Goal: Task Accomplishment & Management: Use online tool/utility

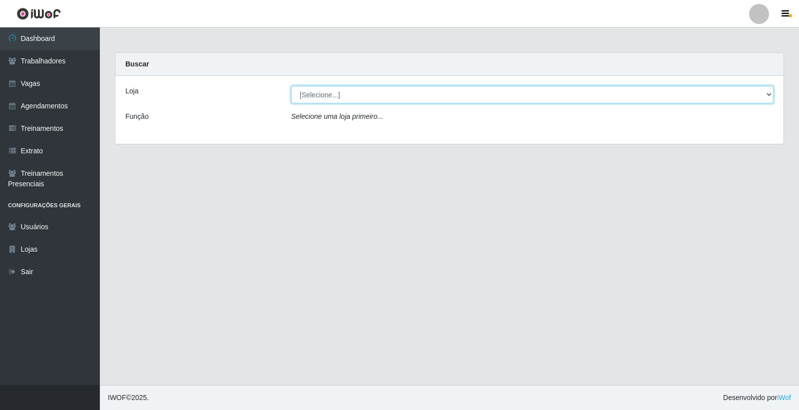
click at [333, 96] on select "[Selecione...] [PERSON_NAME] Clan - [GEOGRAPHIC_DATA]" at bounding box center [532, 94] width 482 height 17
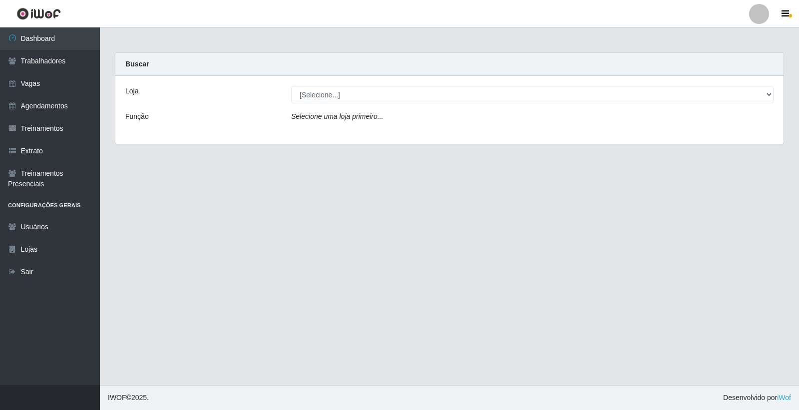
click at [336, 136] on div "Loja [Selecione...] Leite Clan - Bayeux Função Selecione uma loja primeiro..." at bounding box center [449, 110] width 668 height 68
drag, startPoint x: 342, startPoint y: 82, endPoint x: 342, endPoint y: 90, distance: 8.0
click at [342, 83] on div "Loja [Selecione...] Leite Clan - Bayeux Função Selecione uma loja primeiro..." at bounding box center [449, 110] width 668 height 68
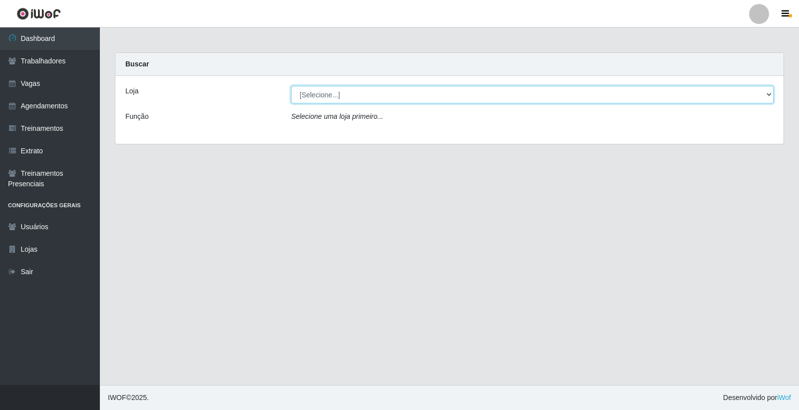
click at [342, 95] on select "[Selecione...] Leite Clan - [GEOGRAPHIC_DATA]" at bounding box center [532, 94] width 482 height 17
select select "452"
click at [291, 86] on select "[Selecione...] Leite Clan - [GEOGRAPHIC_DATA]" at bounding box center [532, 94] width 482 height 17
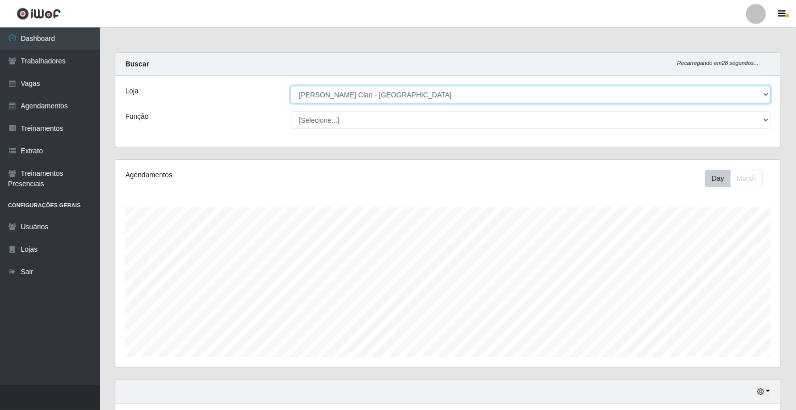
scroll to position [165, 0]
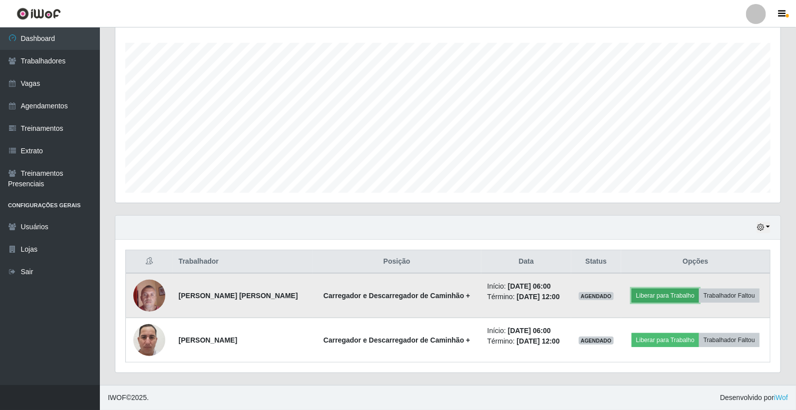
click at [664, 291] on button "Liberar para Trabalho" at bounding box center [664, 295] width 67 height 14
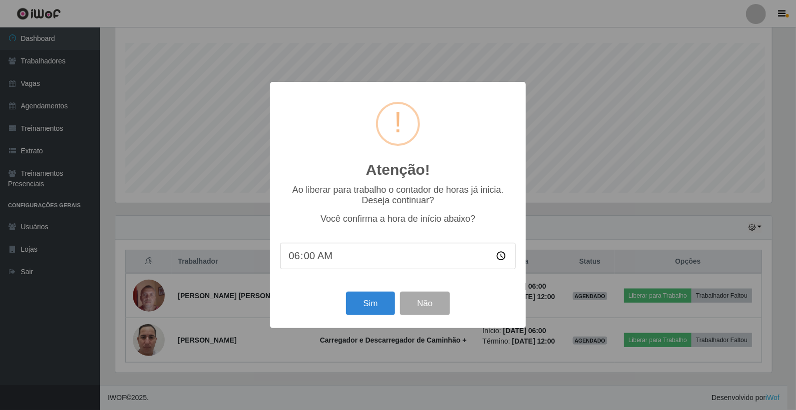
scroll to position [207, 659]
click at [357, 304] on button "Sim" at bounding box center [371, 302] width 48 height 23
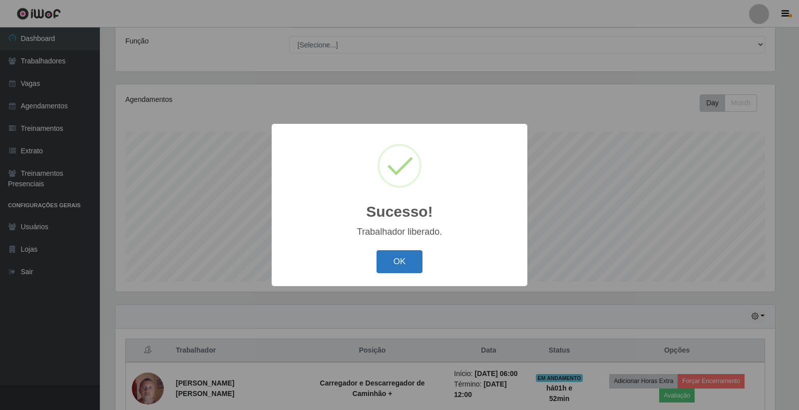
click at [411, 261] on button "OK" at bounding box center [399, 261] width 46 height 23
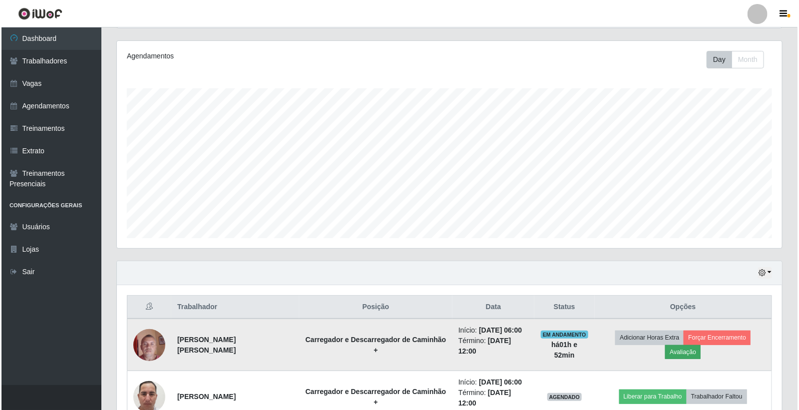
scroll to position [180, 0]
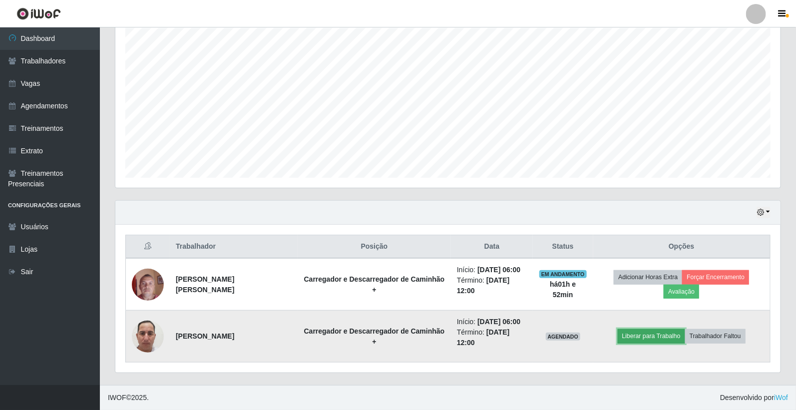
click at [624, 333] on button "Liberar para Trabalho" at bounding box center [650, 336] width 67 height 14
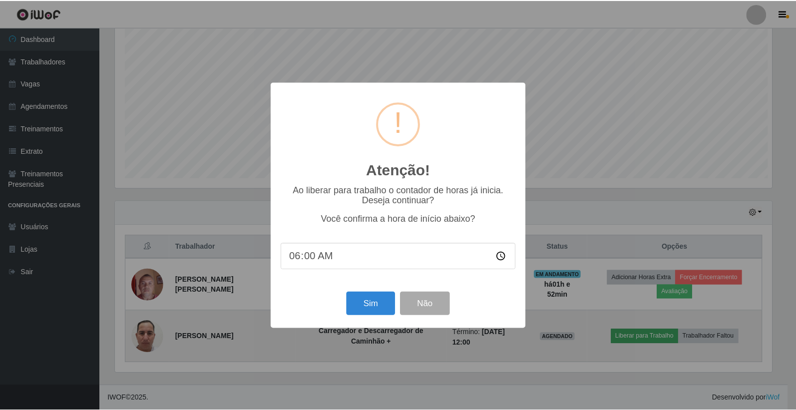
scroll to position [207, 659]
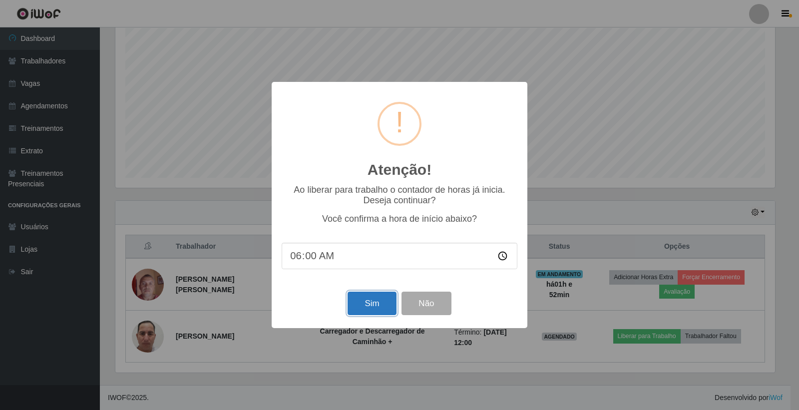
click at [378, 302] on button "Sim" at bounding box center [371, 302] width 48 height 23
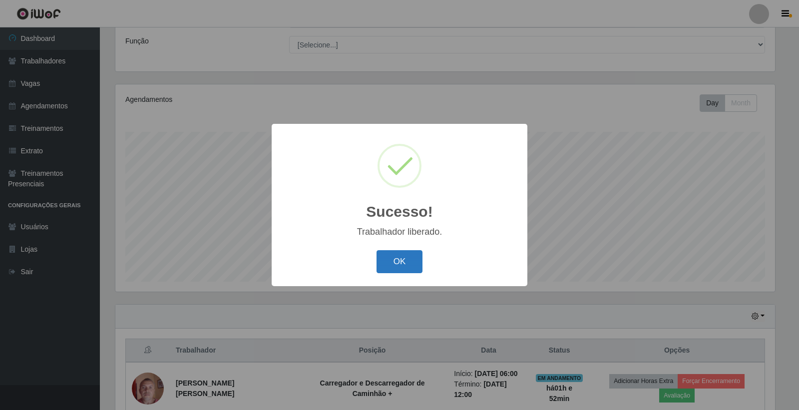
click at [402, 257] on button "OK" at bounding box center [399, 261] width 46 height 23
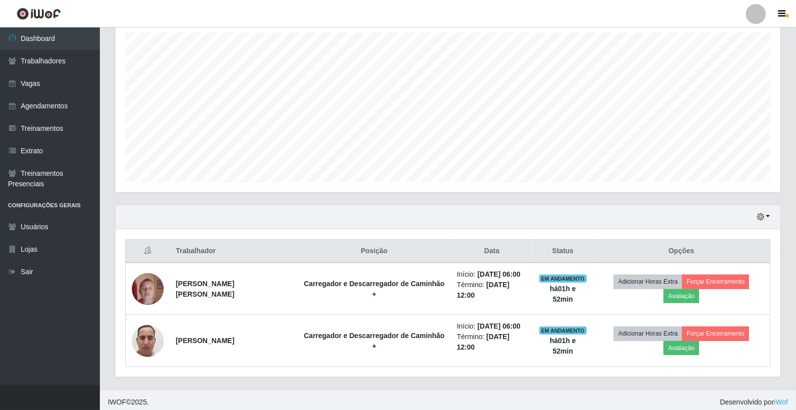
scroll to position [180, 0]
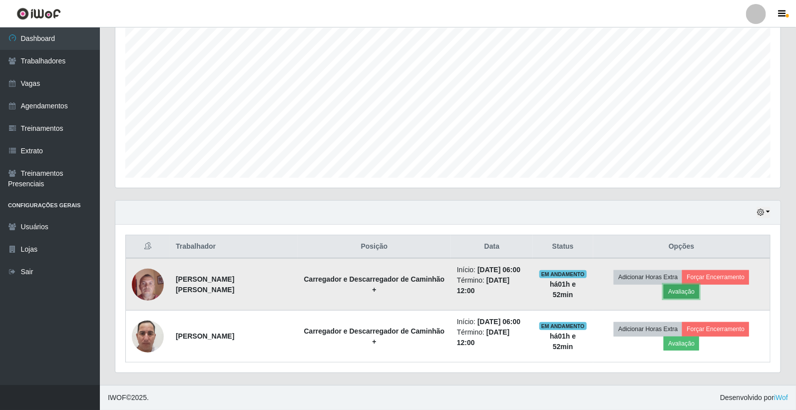
click at [683, 292] on button "Avaliação" at bounding box center [680, 292] width 35 height 14
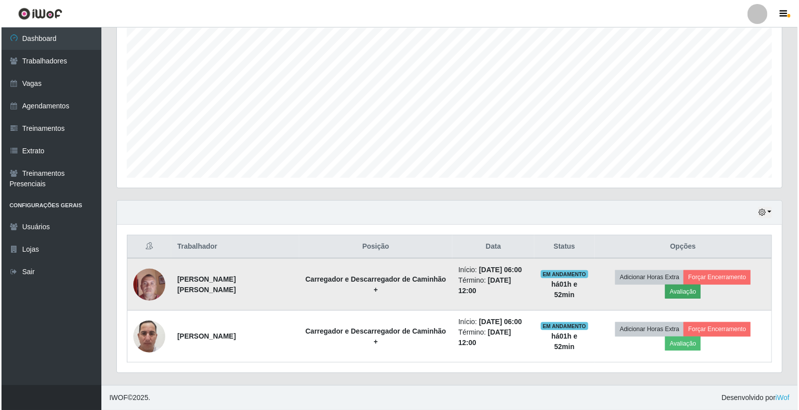
scroll to position [207, 659]
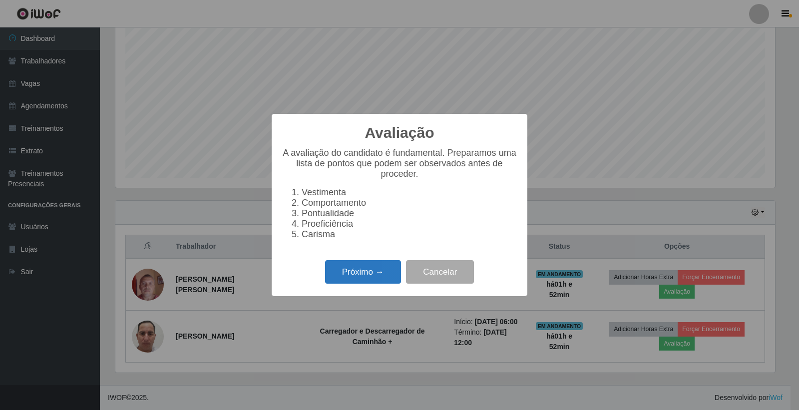
click at [378, 273] on button "Próximo →" at bounding box center [363, 271] width 76 height 23
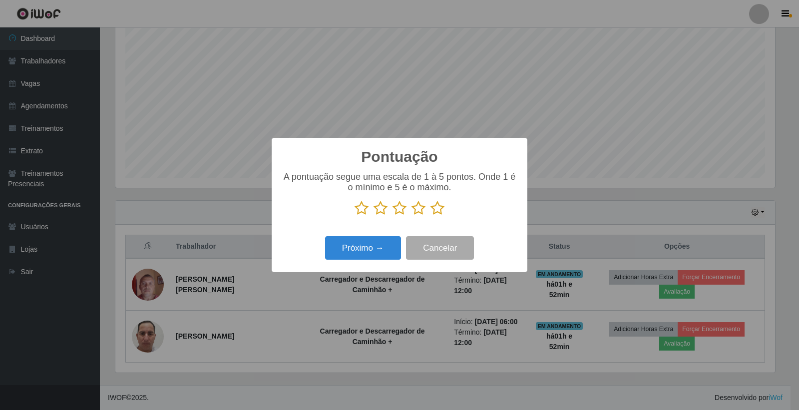
scroll to position [498917, 498465]
click at [438, 210] on icon at bounding box center [437, 208] width 14 height 15
click at [430, 216] on input "radio" at bounding box center [430, 216] width 0 height 0
click at [391, 245] on button "Próximo →" at bounding box center [363, 247] width 76 height 23
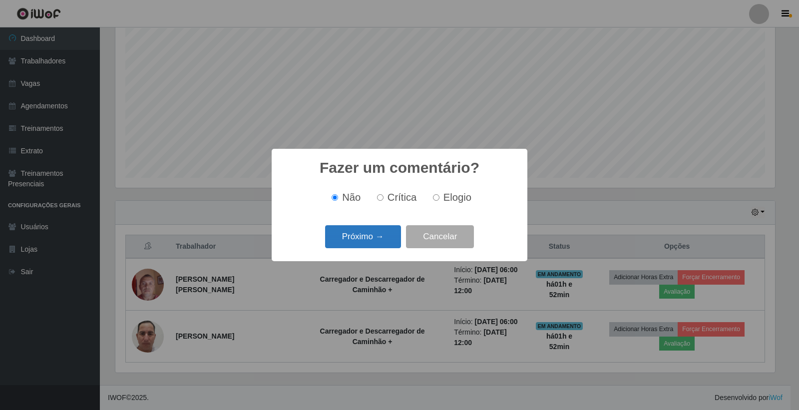
click at [391, 243] on button "Próximo →" at bounding box center [363, 236] width 76 height 23
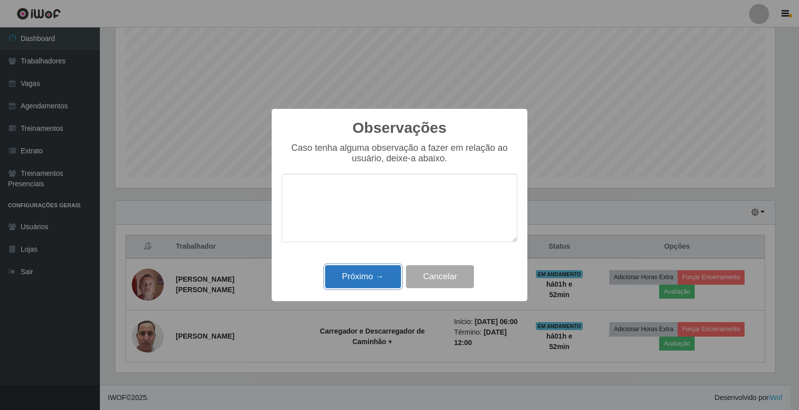
click at [379, 275] on button "Próximo →" at bounding box center [363, 276] width 76 height 23
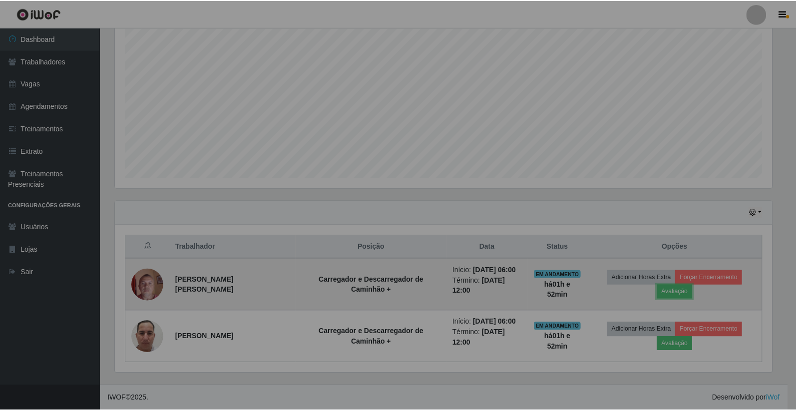
scroll to position [207, 665]
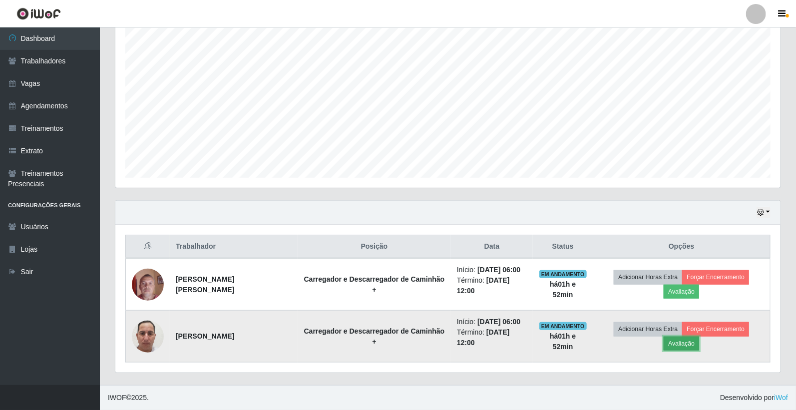
click at [677, 344] on button "Avaliação" at bounding box center [680, 343] width 35 height 14
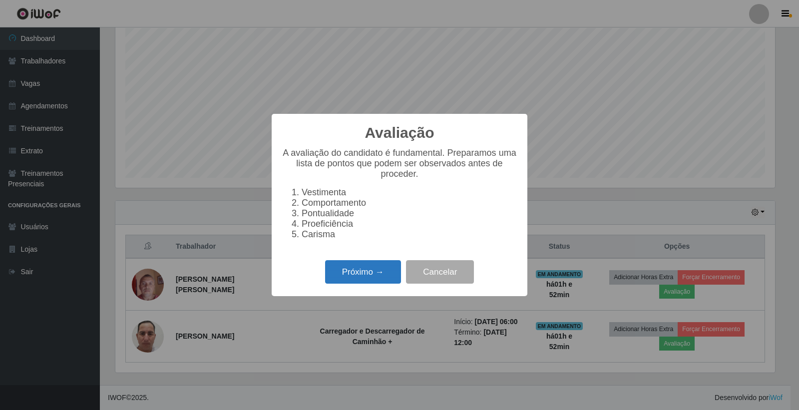
click at [380, 272] on button "Próximo →" at bounding box center [363, 271] width 76 height 23
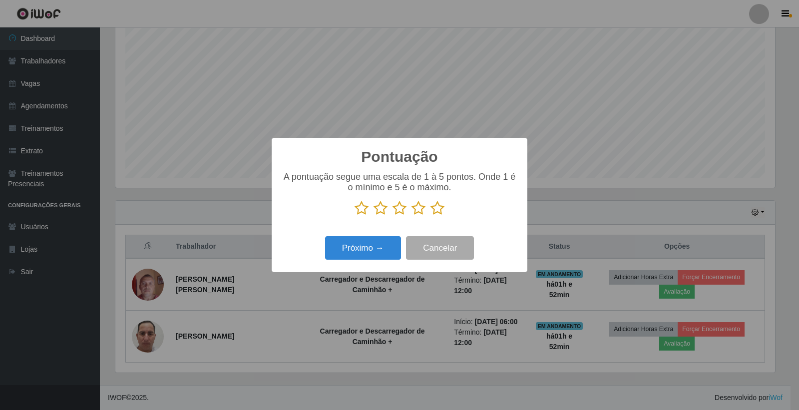
click at [434, 210] on icon at bounding box center [437, 208] width 14 height 15
click at [430, 216] on input "radio" at bounding box center [430, 216] width 0 height 0
click at [384, 245] on button "Próximo →" at bounding box center [363, 247] width 76 height 23
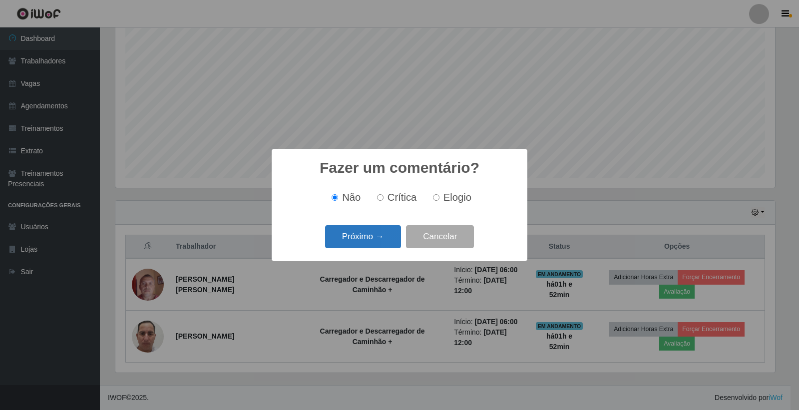
click at [396, 237] on button "Próximo →" at bounding box center [363, 236] width 76 height 23
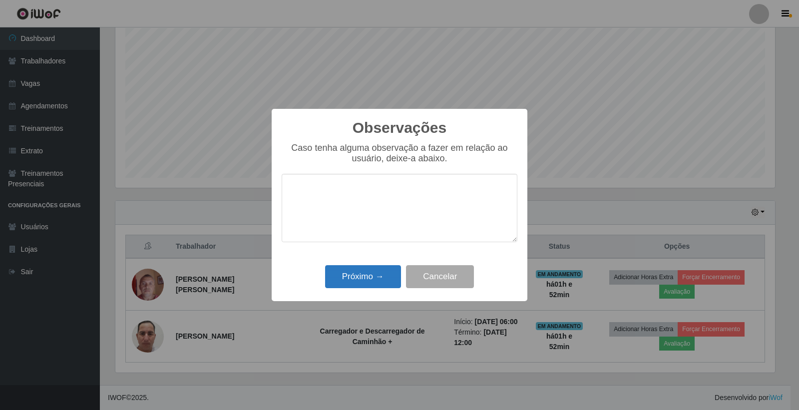
click at [389, 268] on div "Observações × Caso tenha alguma observação a fazer em relação ao usuário, deixe…" at bounding box center [400, 205] width 256 height 192
click at [390, 271] on button "Próximo →" at bounding box center [363, 276] width 76 height 23
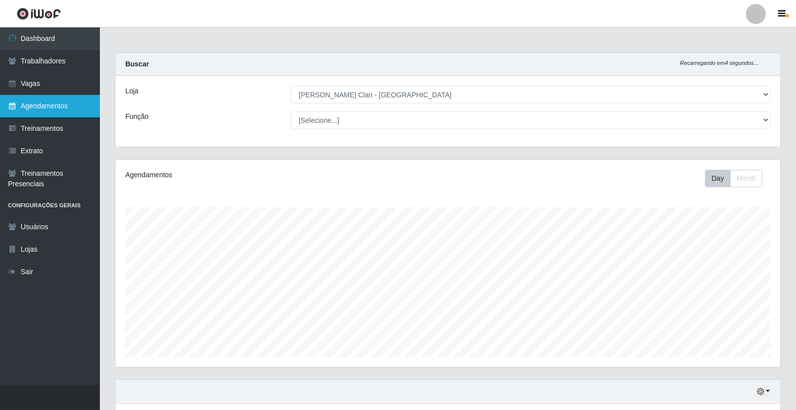
click at [58, 105] on link "Agendamentos" at bounding box center [50, 106] width 100 height 22
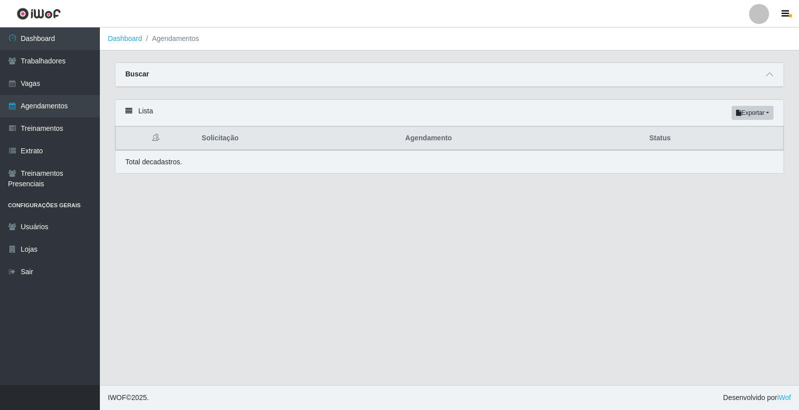
click at [766, 67] on div "Buscar" at bounding box center [449, 75] width 668 height 24
click at [771, 80] on span at bounding box center [769, 74] width 12 height 11
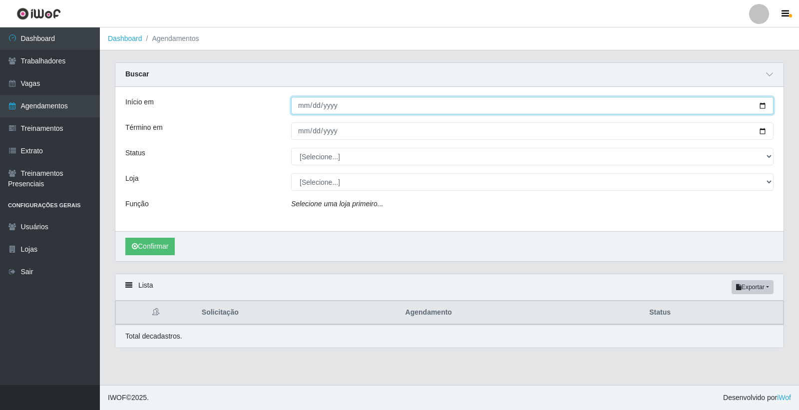
click at [309, 106] on input "Início em" at bounding box center [532, 105] width 482 height 17
click at [300, 110] on input "Início em" at bounding box center [532, 105] width 482 height 17
type input "2025-09-02"
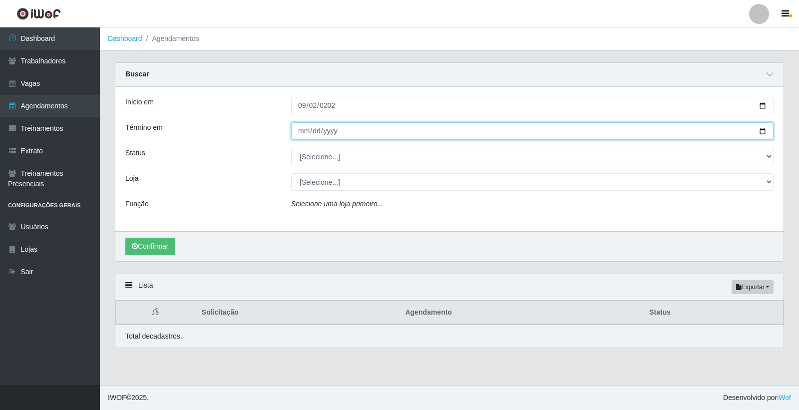
click at [302, 127] on input "Término em" at bounding box center [532, 130] width 482 height 17
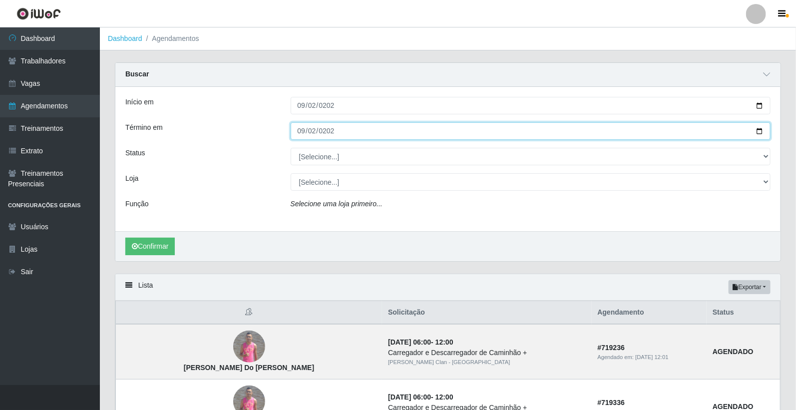
type input "2025-09-02"
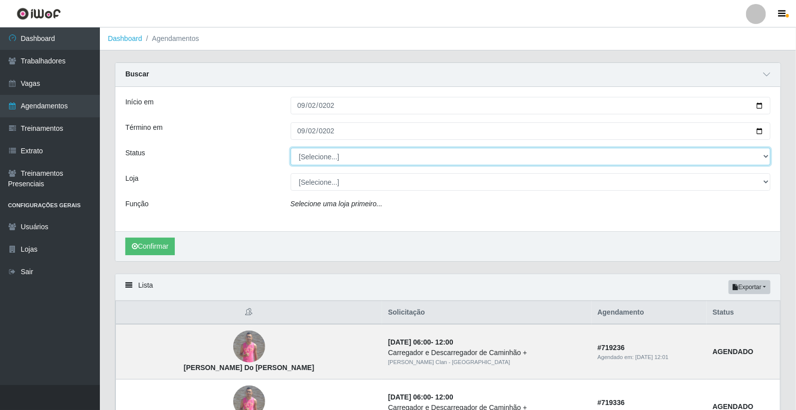
click at [321, 157] on select "[Selecione...] AGENDADO AGUARDANDO LIBERAR EM ANDAMENTO EM REVISÃO FINALIZADO C…" at bounding box center [530, 156] width 480 height 17
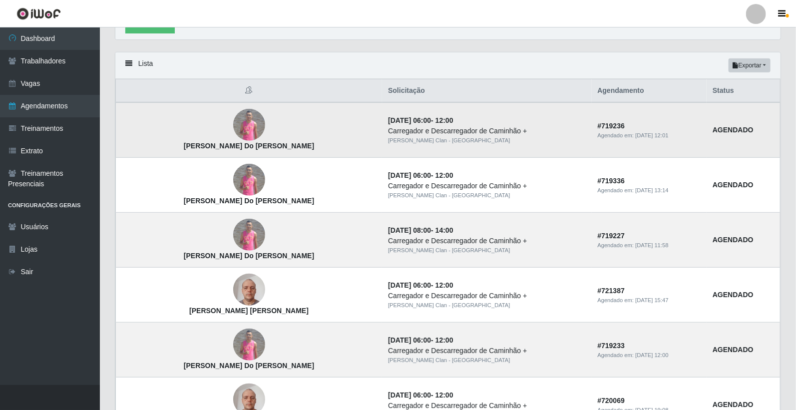
click at [233, 114] on img at bounding box center [249, 125] width 32 height 32
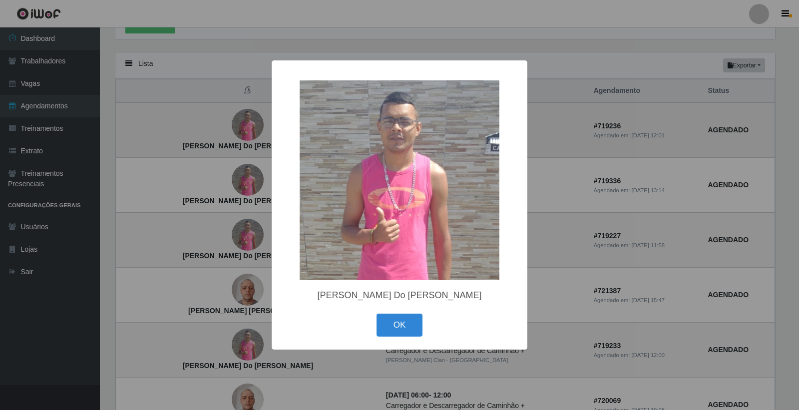
click at [223, 114] on div "× Jeferson Marinho Do Nascimento OK Cancel" at bounding box center [399, 205] width 799 height 410
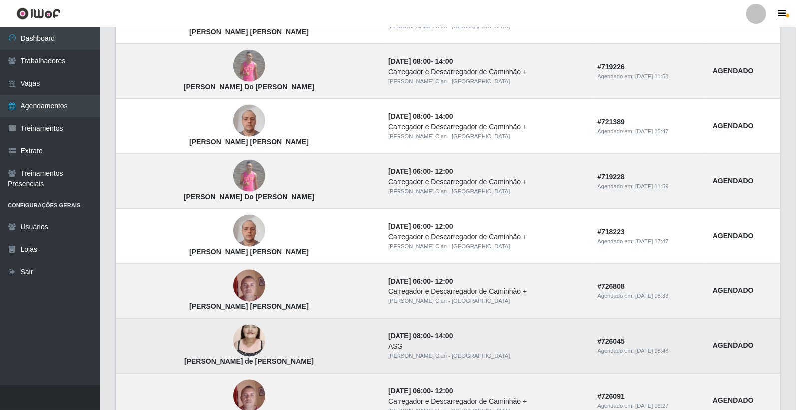
click at [233, 343] on img at bounding box center [249, 340] width 32 height 57
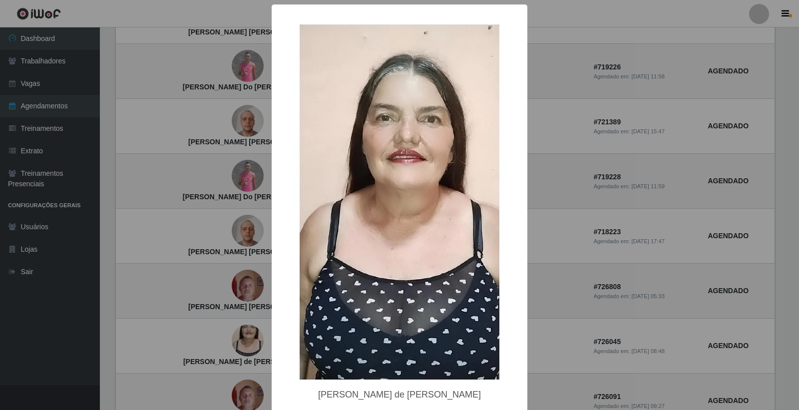
click at [229, 335] on div "× Alderica Marques de Souza Santos OK Cancel" at bounding box center [399, 205] width 799 height 410
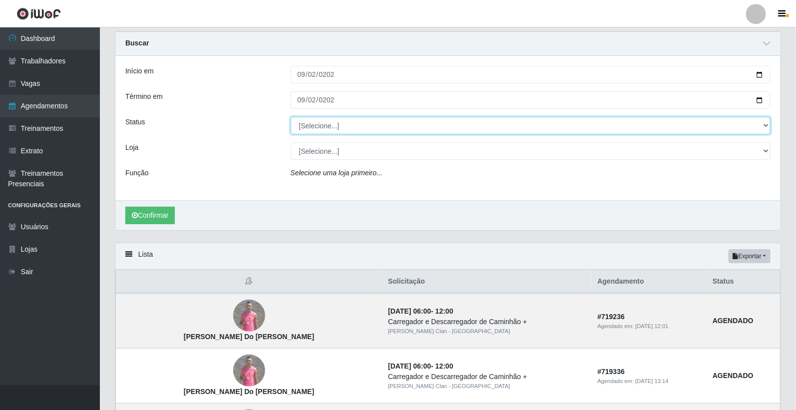
click at [300, 127] on select "[Selecione...] AGENDADO AGUARDANDO LIBERAR EM ANDAMENTO EM REVISÃO FINALIZADO C…" at bounding box center [530, 125] width 480 height 17
select select "AGENDADO"
click at [290, 117] on select "[Selecione...] AGENDADO AGUARDANDO LIBERAR EM ANDAMENTO EM REVISÃO FINALIZADO C…" at bounding box center [530, 125] width 480 height 17
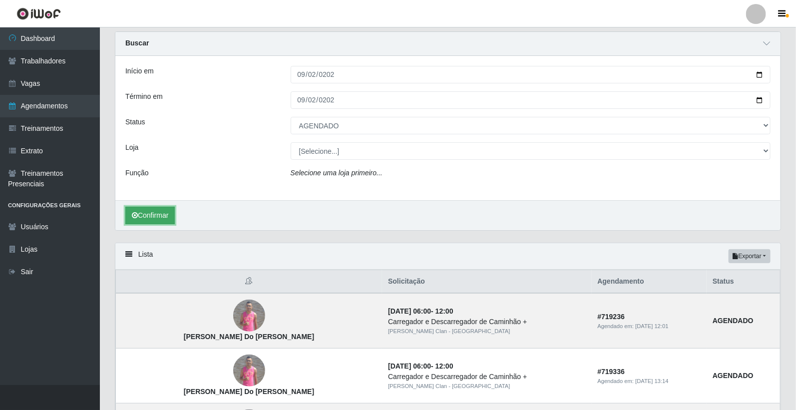
click at [151, 214] on button "Confirmar" at bounding box center [149, 215] width 49 height 17
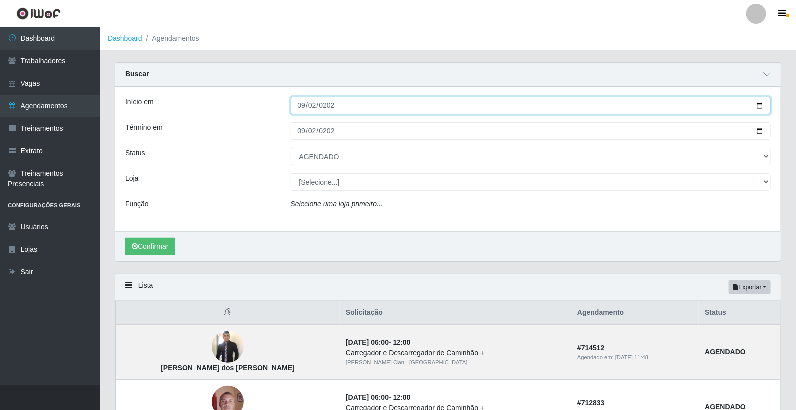
click at [304, 105] on input "2025-09-02" at bounding box center [530, 105] width 480 height 17
type input "2025-08-30"
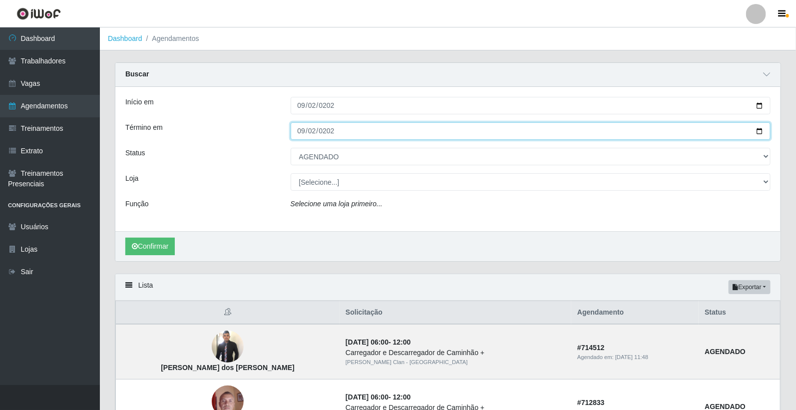
click at [302, 136] on input "2025-09-02" at bounding box center [530, 130] width 480 height 17
type input "2025-08-30"
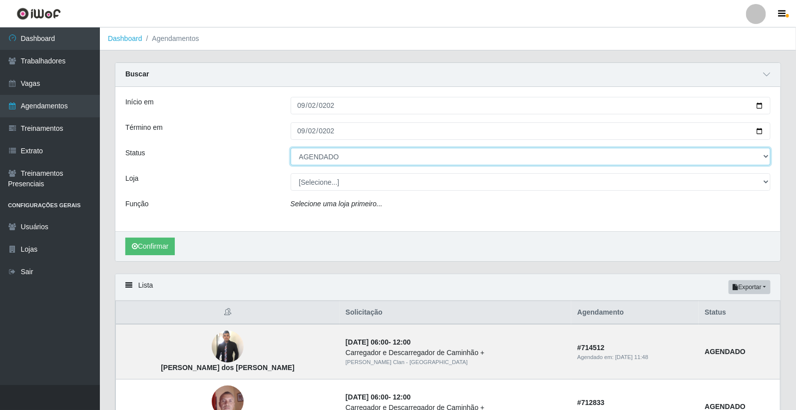
click at [315, 154] on select "[Selecione...] AGENDADO AGUARDANDO LIBERAR EM ANDAMENTO EM REVISÃO FINALIZADO C…" at bounding box center [530, 156] width 480 height 17
click at [290, 148] on select "[Selecione...] AGENDADO AGUARDANDO LIBERAR EM ANDAMENTO EM REVISÃO FINALIZADO C…" at bounding box center [530, 156] width 480 height 17
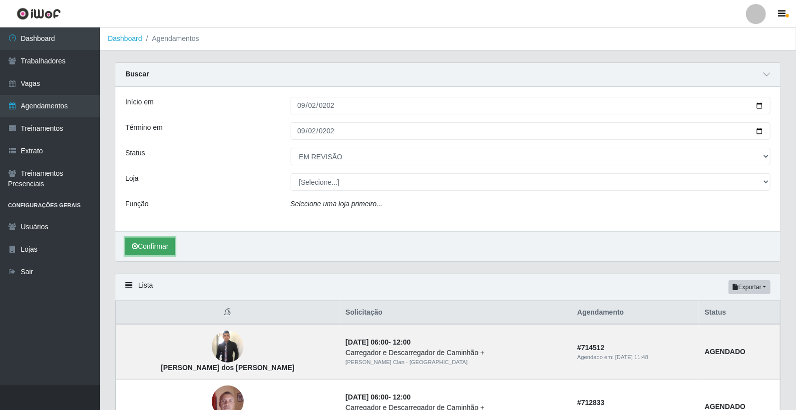
click at [148, 243] on button "Confirmar" at bounding box center [149, 246] width 49 height 17
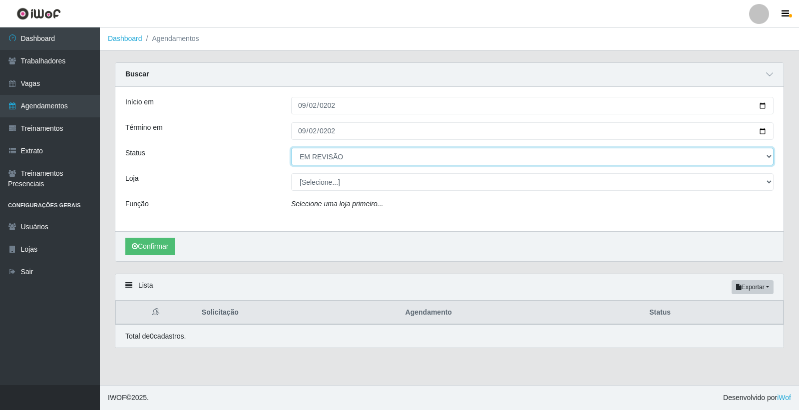
click at [339, 157] on select "[Selecione...] AGENDADO AGUARDANDO LIBERAR EM ANDAMENTO EM REVISÃO FINALIZADO C…" at bounding box center [532, 156] width 482 height 17
click at [291, 148] on select "[Selecione...] AGENDADO AGUARDANDO LIBERAR EM ANDAMENTO EM REVISÃO FINALIZADO C…" at bounding box center [532, 156] width 482 height 17
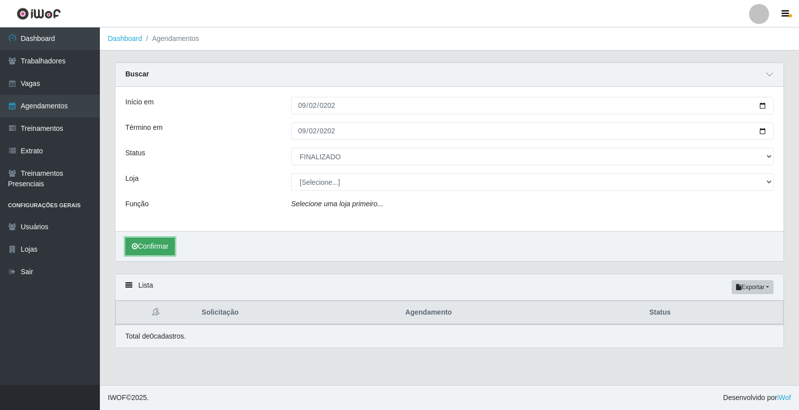
click at [166, 247] on button "Confirmar" at bounding box center [149, 246] width 49 height 17
click at [171, 243] on button "Confirmar" at bounding box center [149, 246] width 49 height 17
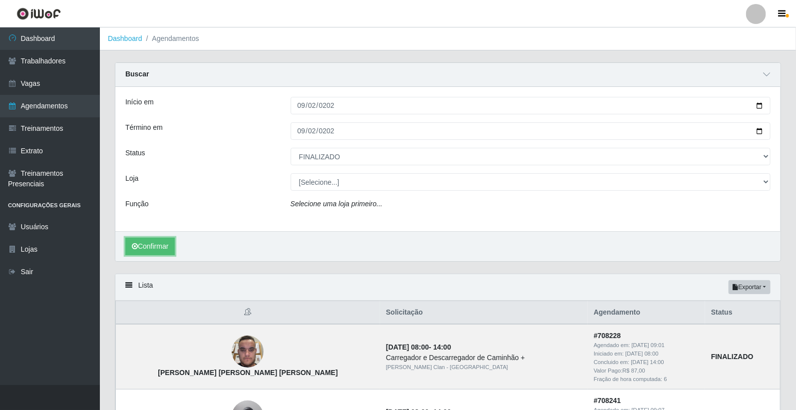
select select "EM REVISÃO"
type input "2025-09-02"
select select "AGENDADO"
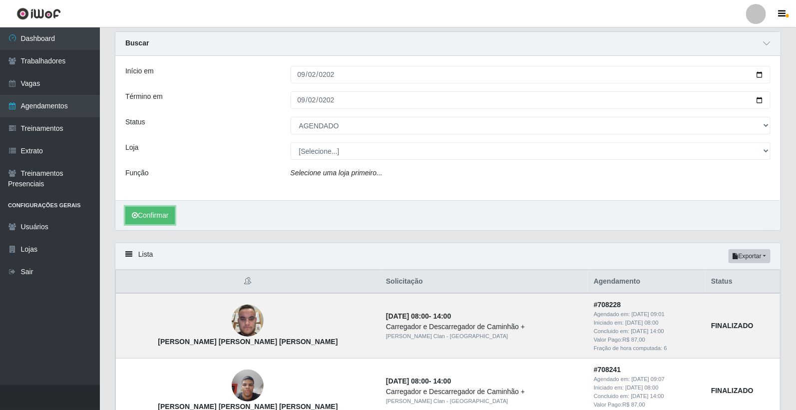
select select "[Selecione...]"
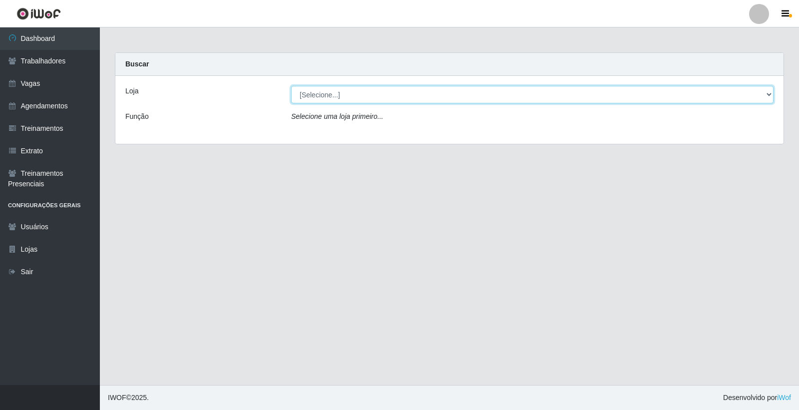
click at [343, 96] on select "[Selecione...] Leite Clan - [GEOGRAPHIC_DATA]" at bounding box center [532, 94] width 482 height 17
select select "452"
click at [291, 86] on select "[Selecione...] Leite Clan - [GEOGRAPHIC_DATA]" at bounding box center [532, 94] width 482 height 17
